Goal: Task Accomplishment & Management: Manage account settings

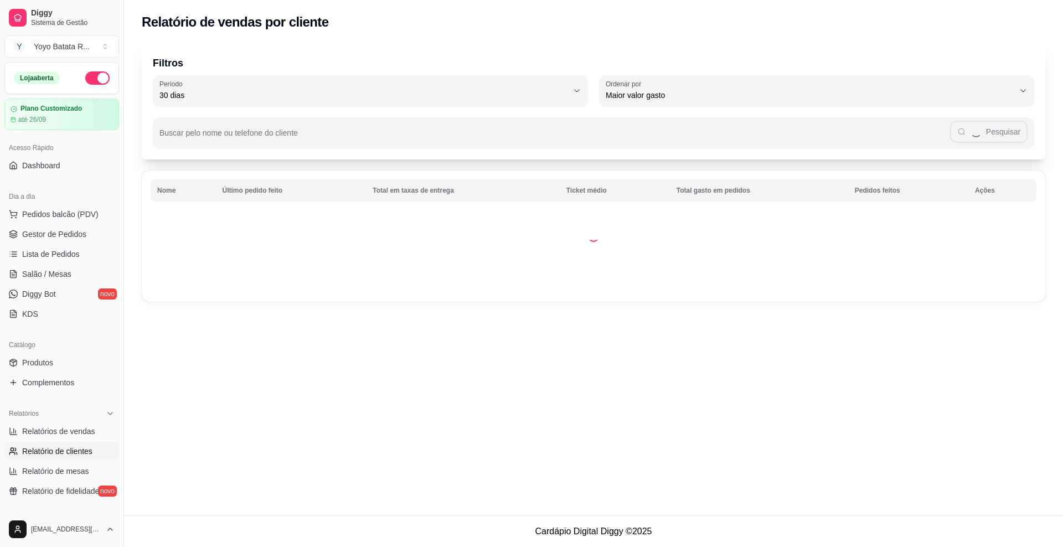
select select "30"
select select "HIGHEST_TOTAL_SPENT_WITH_ORDERS"
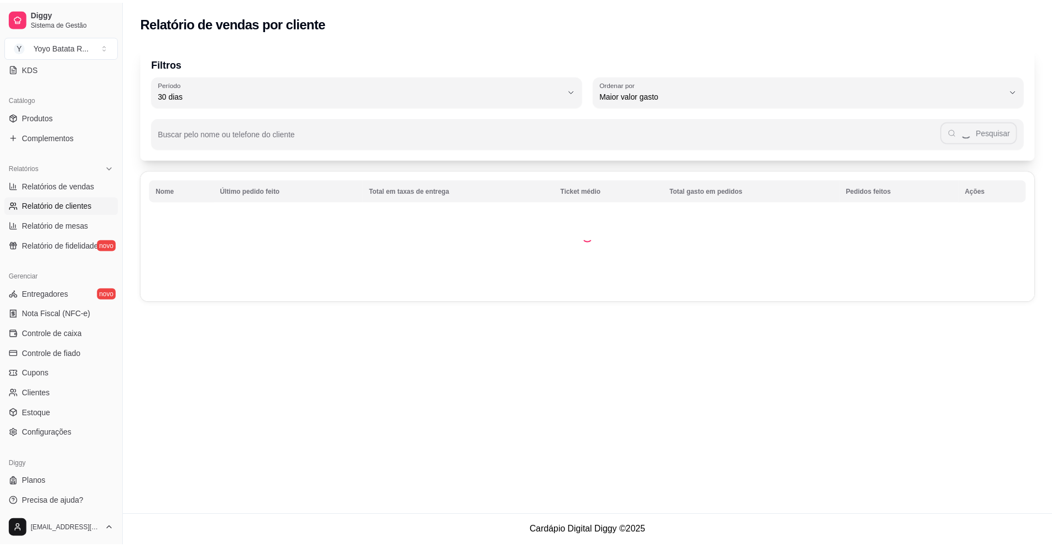
scroll to position [111, 0]
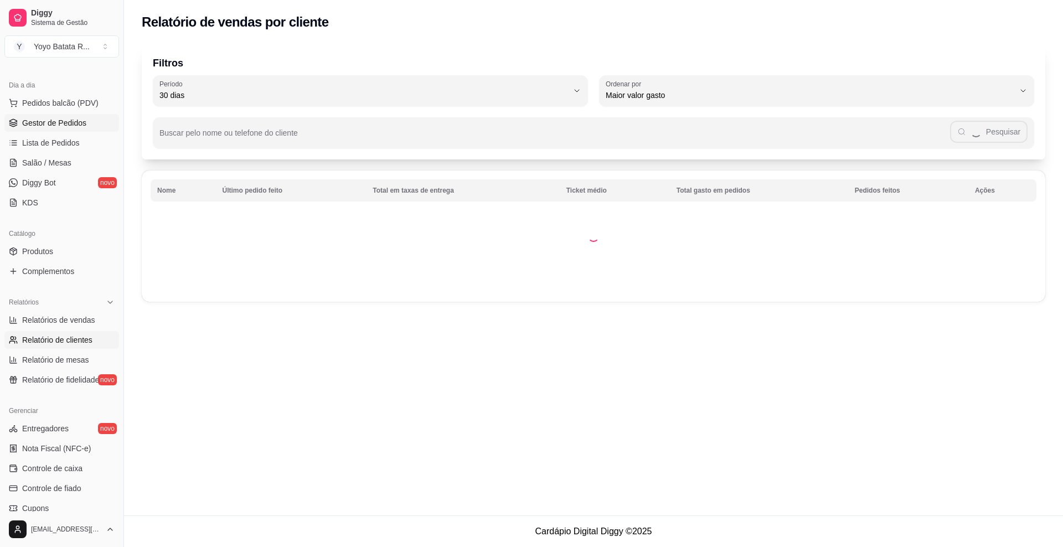
click at [63, 124] on span "Gestor de Pedidos" at bounding box center [54, 122] width 64 height 11
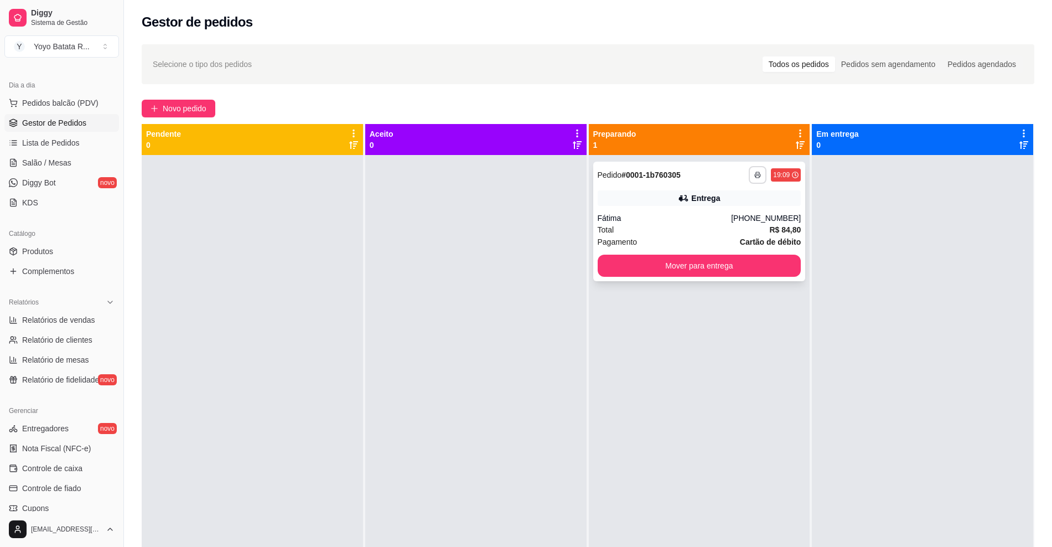
click at [749, 179] on button "button" at bounding box center [758, 175] width 18 height 18
click at [739, 210] on button "IMPRESSORA" at bounding box center [721, 213] width 78 height 17
click at [749, 170] on button "button" at bounding box center [758, 175] width 18 height 18
click at [749, 205] on button "IMPRESSORA" at bounding box center [721, 214] width 80 height 18
click at [756, 172] on polyline "button" at bounding box center [757, 173] width 3 height 2
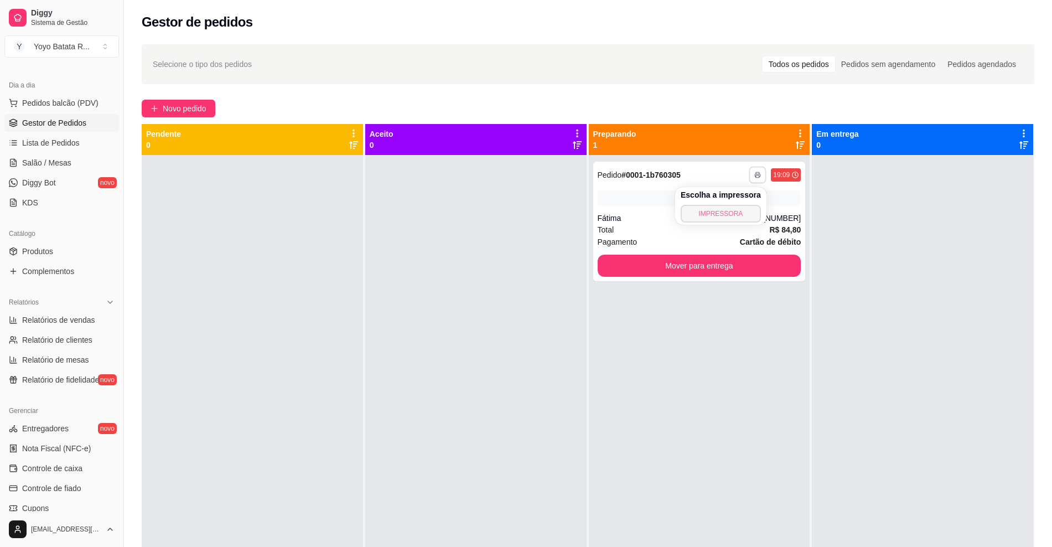
click at [714, 213] on button "IMPRESSORA" at bounding box center [721, 214] width 80 height 18
click at [755, 175] on icon "button" at bounding box center [758, 175] width 7 height 7
click at [724, 219] on button "IMPRESSORA" at bounding box center [721, 213] width 78 height 17
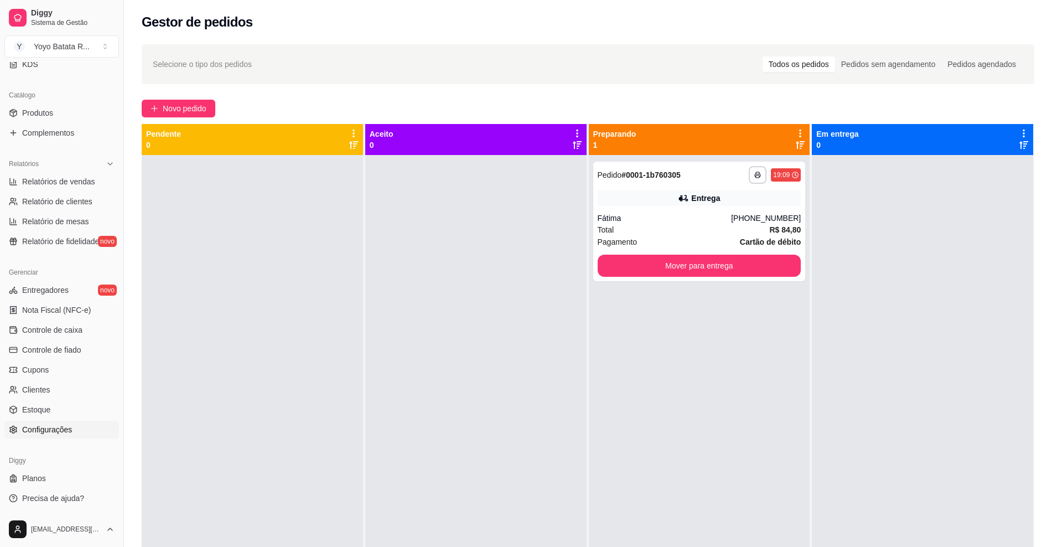
click at [81, 429] on link "Configurações" at bounding box center [61, 430] width 115 height 18
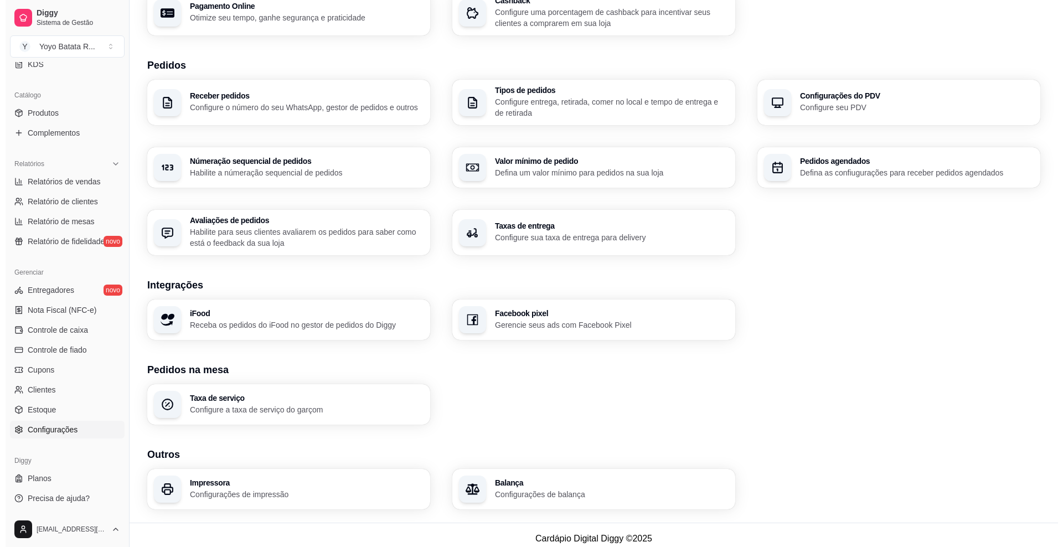
scroll to position [214, 0]
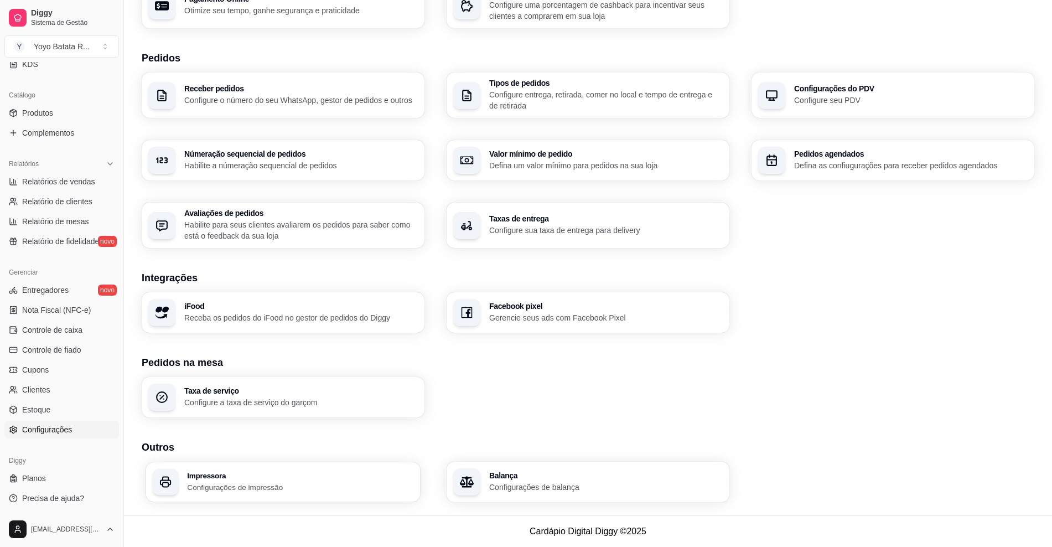
click at [266, 487] on p "Configurações de impressão" at bounding box center [300, 487] width 226 height 11
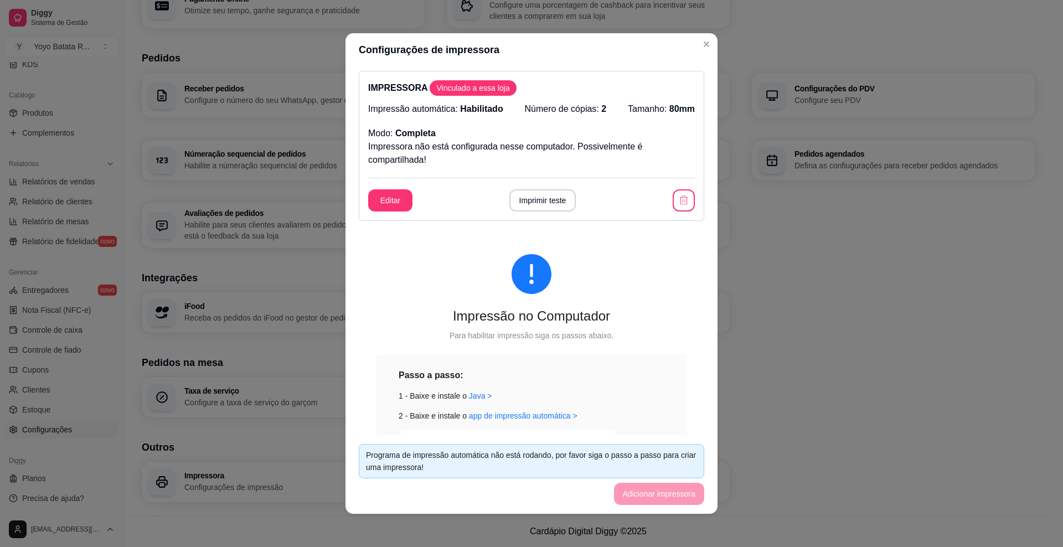
click at [525, 207] on button "Imprimir teste" at bounding box center [542, 200] width 67 height 22
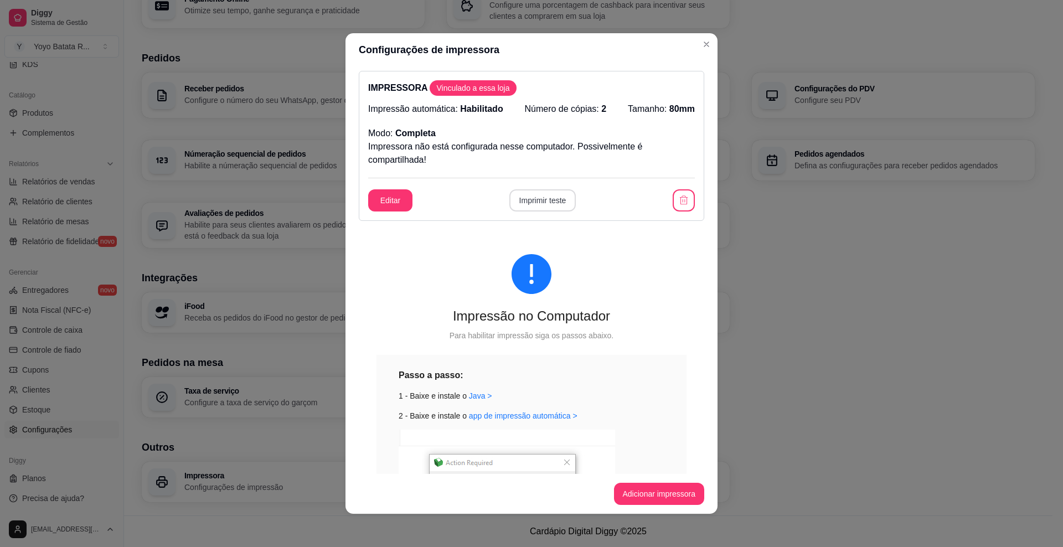
click at [531, 206] on button "Imprimir teste" at bounding box center [542, 200] width 67 height 22
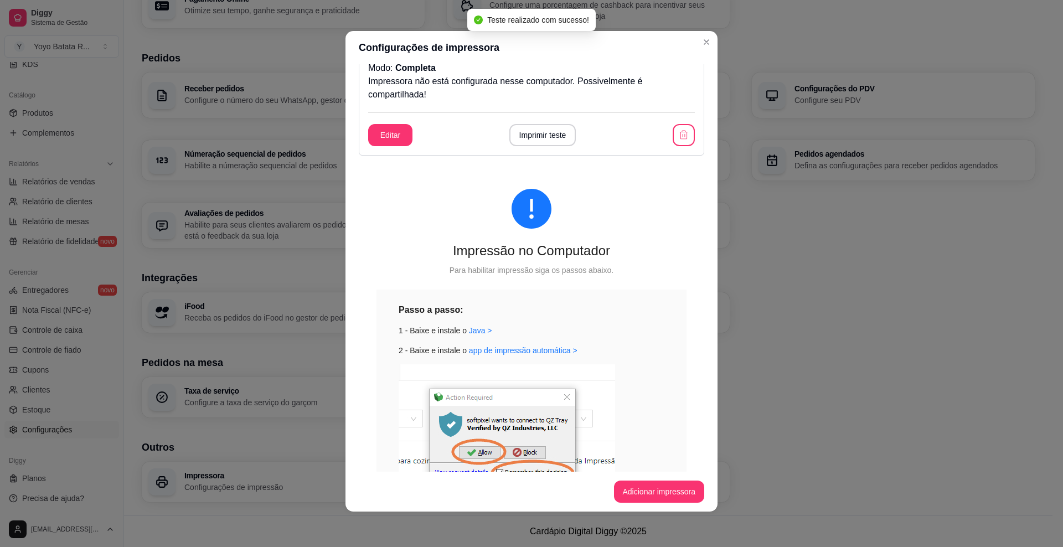
scroll to position [0, 0]
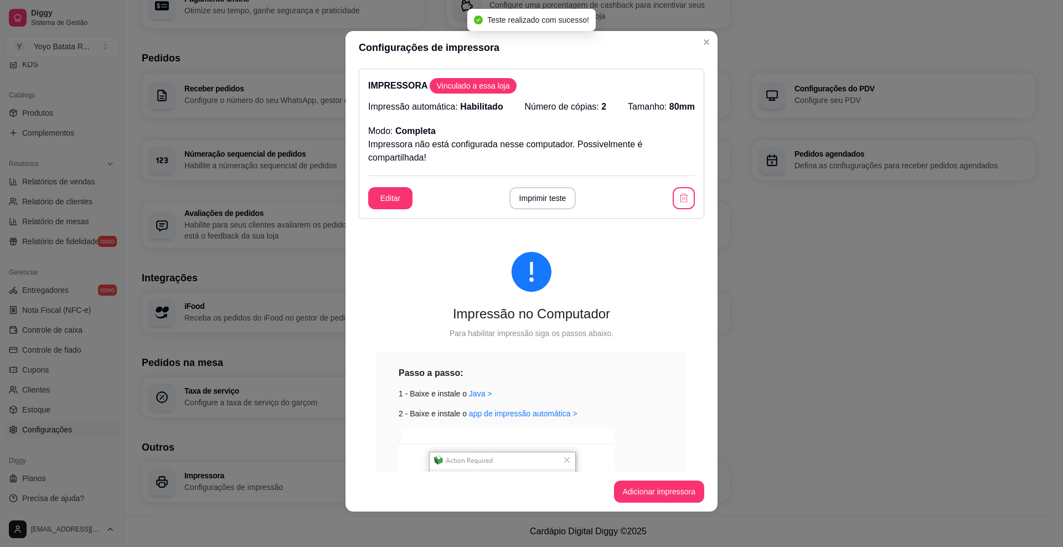
click at [647, 490] on button "Adicionar impressora" at bounding box center [659, 492] width 91 height 22
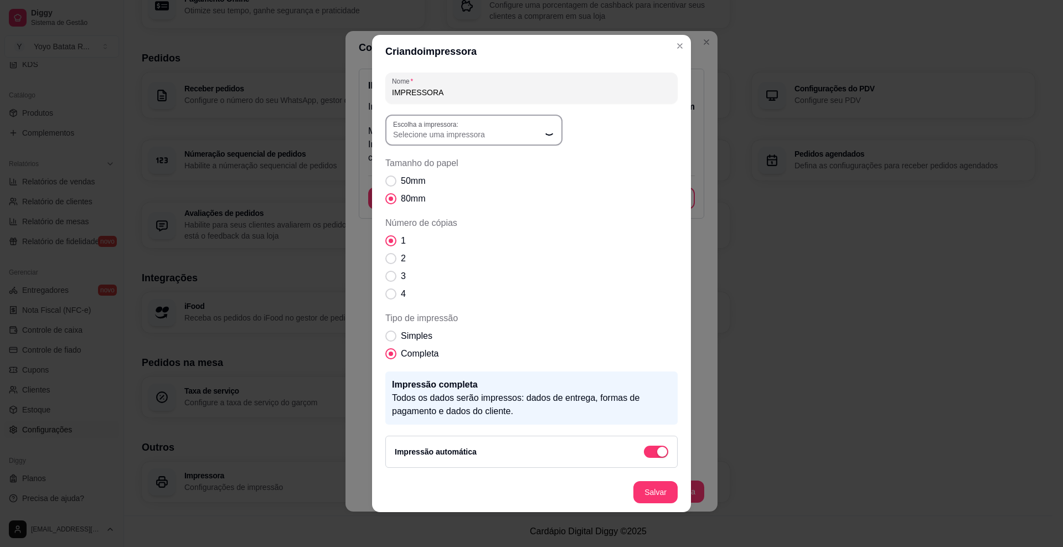
click at [480, 139] on span "Selecione uma impressora" at bounding box center [467, 134] width 148 height 11
click at [483, 140] on button "Escolha a impressora: Selecione uma impressora" at bounding box center [473, 130] width 177 height 31
click at [466, 218] on span "POS58 [TECHNICAL_ID] (Copiar 1)" at bounding box center [463, 215] width 142 height 11
type input "POS58 [TECHNICAL_ID] (Copiar 1)"
select select "POS58 [TECHNICAL_ID] (Copiar 1)"
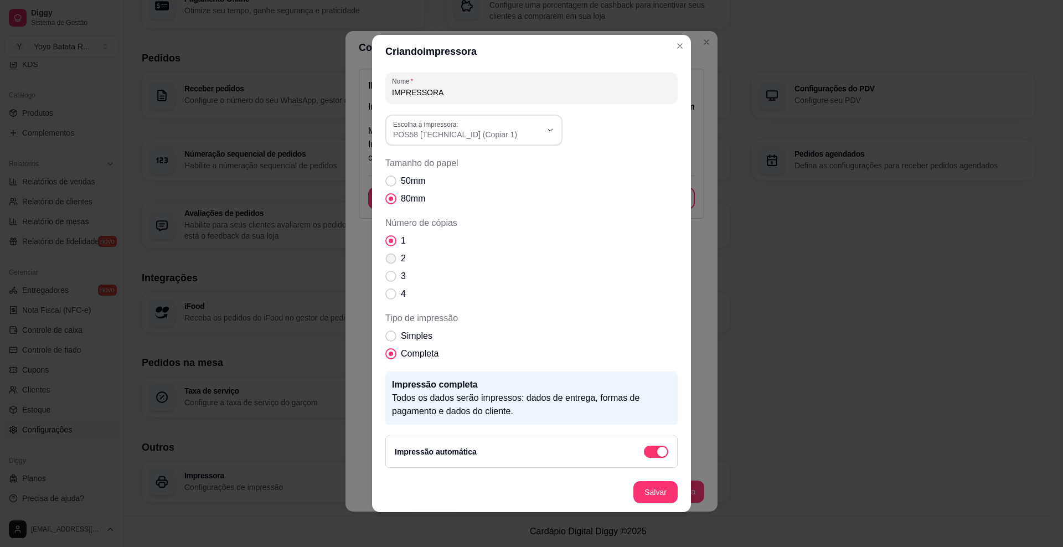
click at [386, 260] on span "Número de cópias" at bounding box center [391, 259] width 11 height 11
click at [385, 261] on input "2" at bounding box center [388, 264] width 7 height 7
radio input "true"
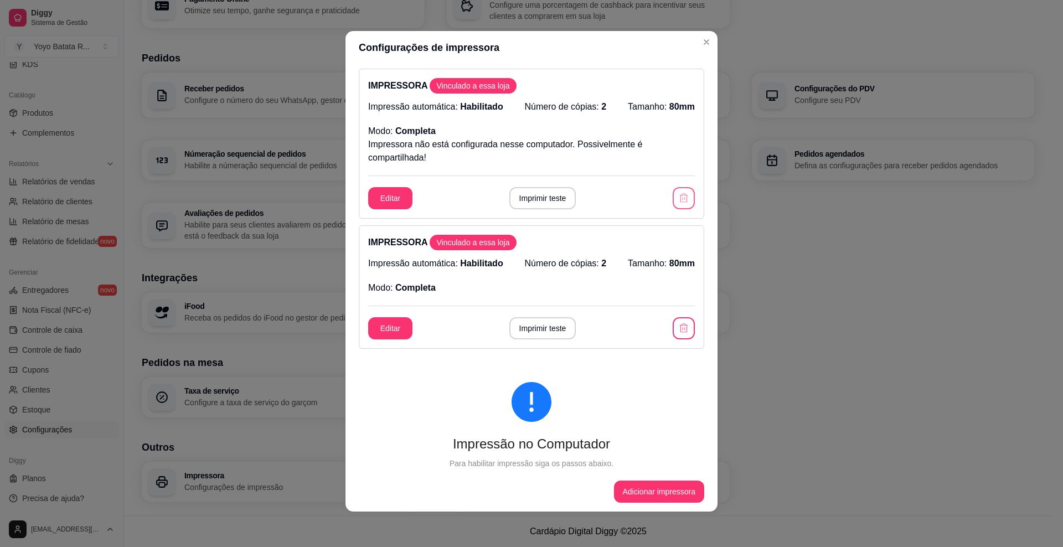
click at [674, 199] on button "button" at bounding box center [684, 198] width 22 height 22
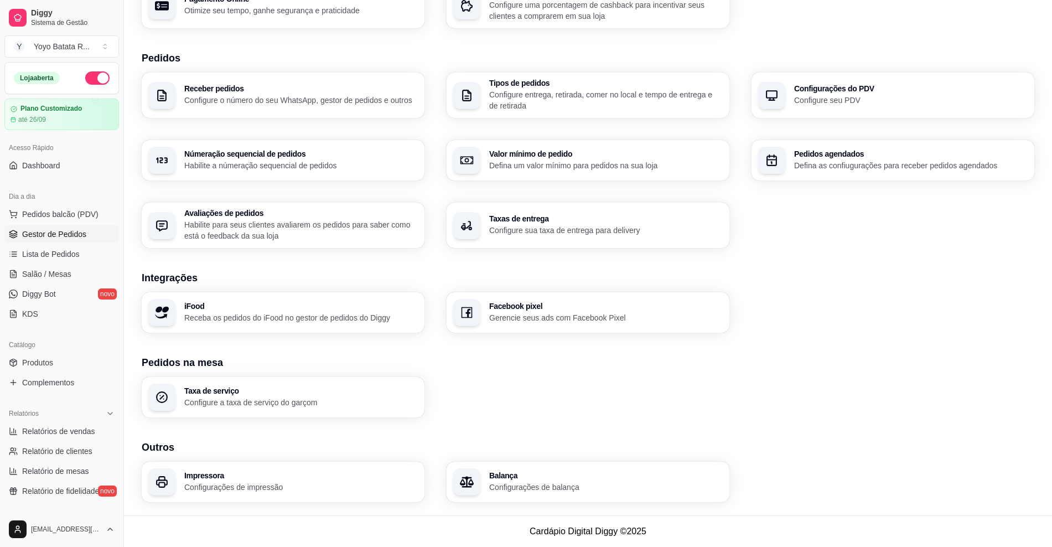
click at [59, 233] on span "Gestor de Pedidos" at bounding box center [54, 234] width 64 height 11
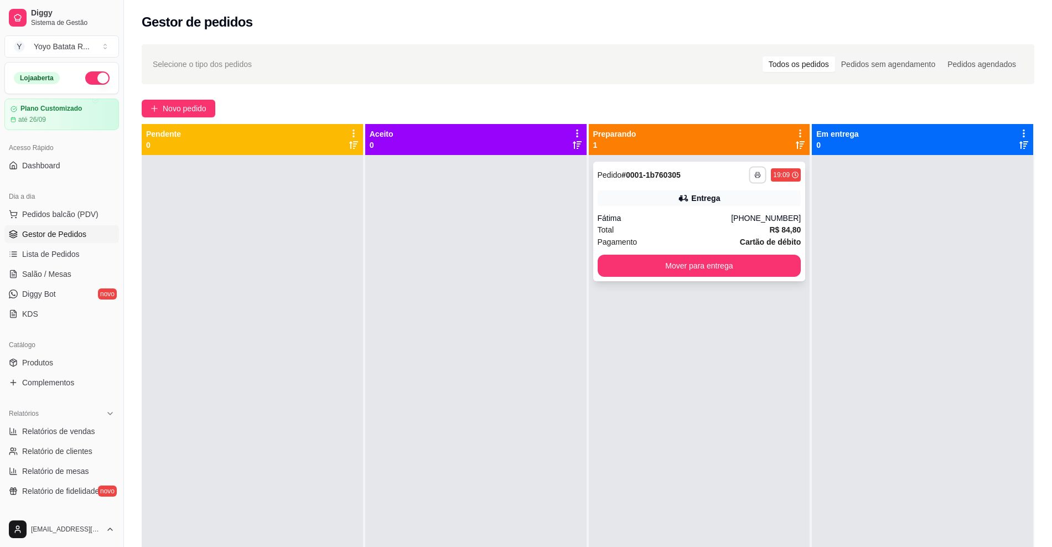
click at [757, 171] on button "button" at bounding box center [758, 174] width 17 height 17
click at [732, 216] on button "IMPRESSORA" at bounding box center [721, 214] width 80 height 18
click at [756, 175] on rect "button" at bounding box center [757, 176] width 3 height 2
click at [741, 214] on button "IMPRESSORA" at bounding box center [721, 214] width 80 height 18
drag, startPoint x: 779, startPoint y: 397, endPoint x: 782, endPoint y: 404, distance: 6.7
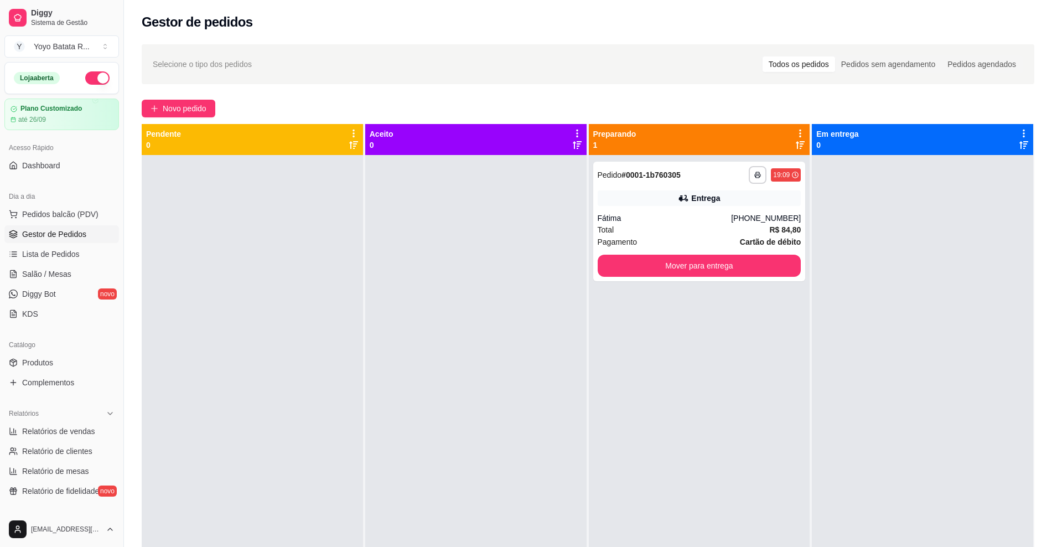
click at [779, 397] on div "**********" at bounding box center [699, 428] width 221 height 547
click at [702, 262] on button "Mover para entrega" at bounding box center [700, 266] width 198 height 22
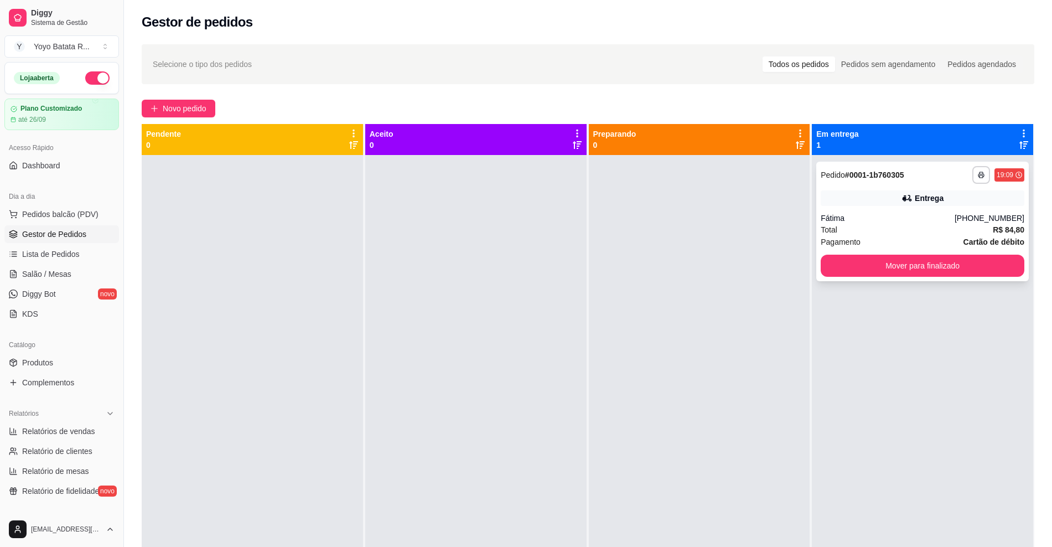
click at [865, 205] on div "Entrega" at bounding box center [923, 198] width 204 height 16
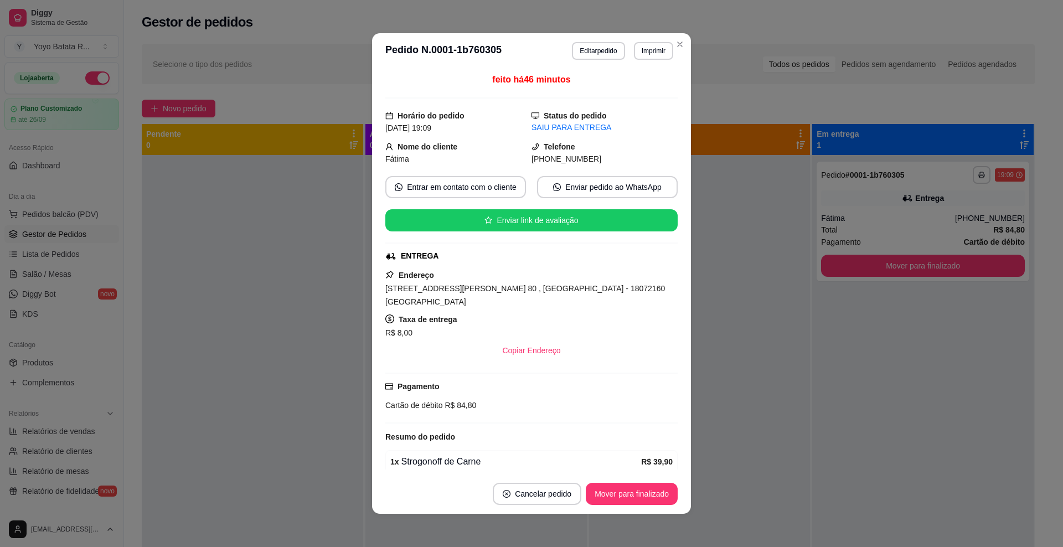
click at [568, 158] on span "[PHONE_NUMBER]" at bounding box center [566, 158] width 70 height 9
copy div "[PHONE_NUMBER] Entrar em contato com o cliente Enviar pedido ao WhatsApp Enviar…"
